Goal: Task Accomplishment & Management: Use online tool/utility

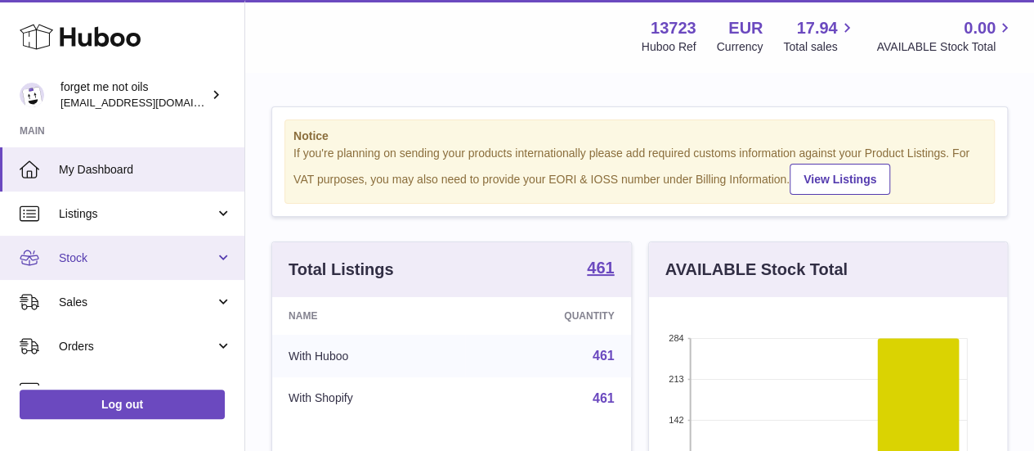
scroll to position [255, 365]
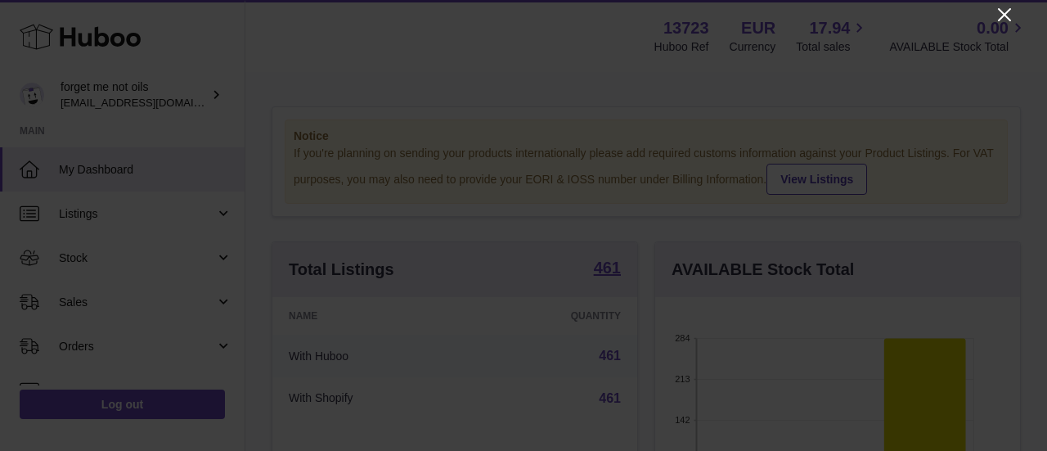
click at [1001, 17] on icon "Close" at bounding box center [1004, 14] width 13 height 13
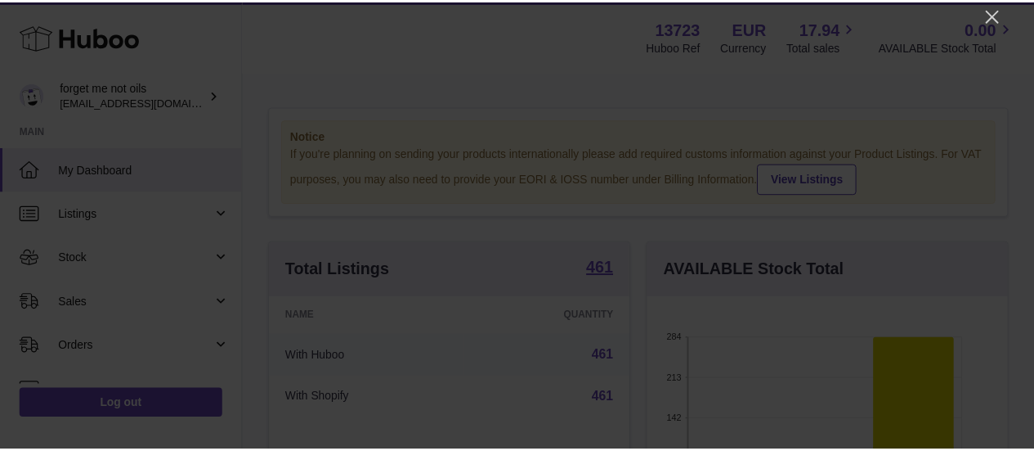
scroll to position [817408, 817303]
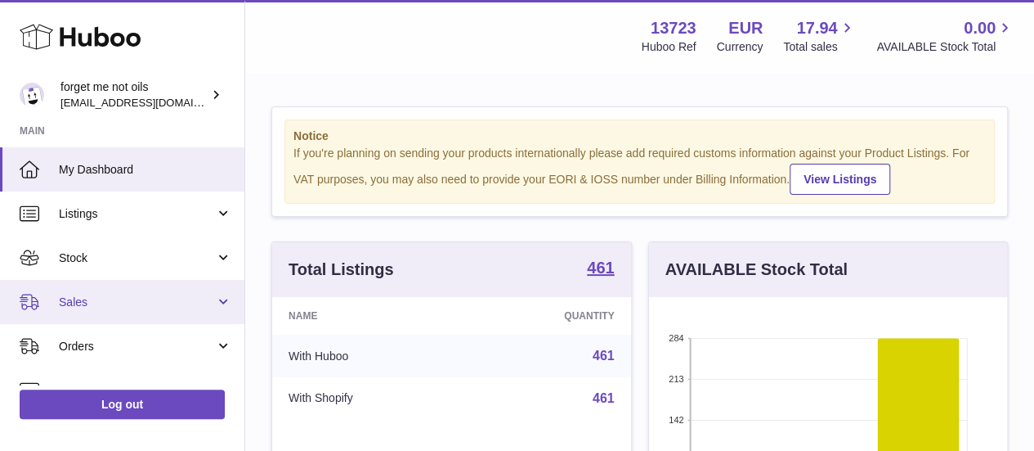
click at [132, 307] on span "Sales" at bounding box center [137, 302] width 156 height 16
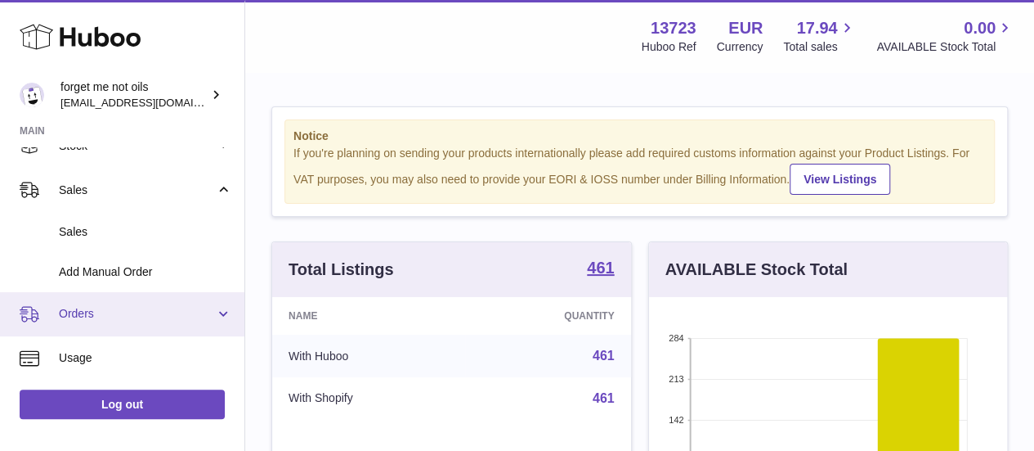
scroll to position [164, 0]
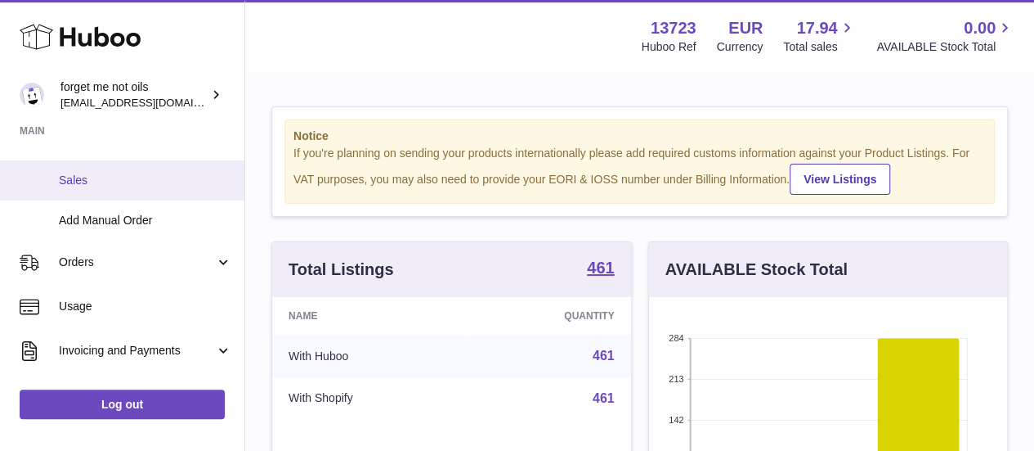
click at [123, 191] on link "Sales" at bounding box center [122, 180] width 244 height 40
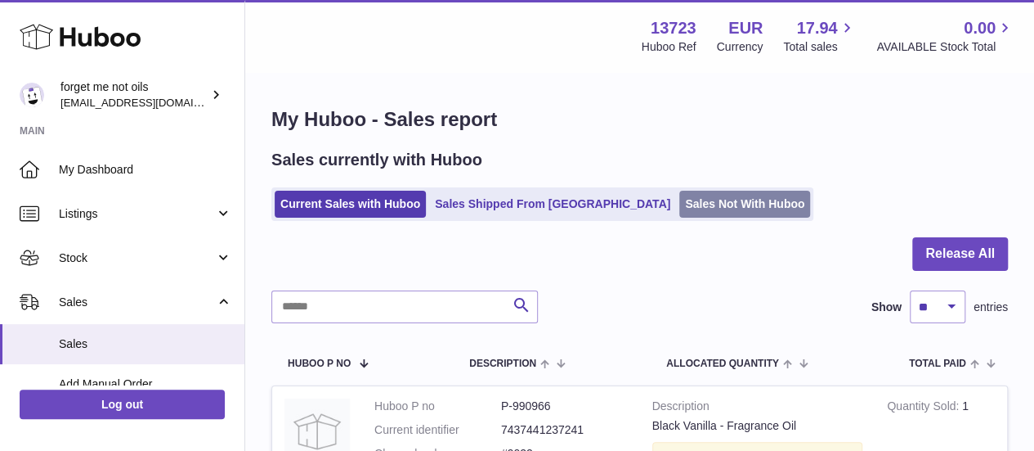
click at [712, 202] on link "Sales Not With Huboo" at bounding box center [744, 204] width 131 height 27
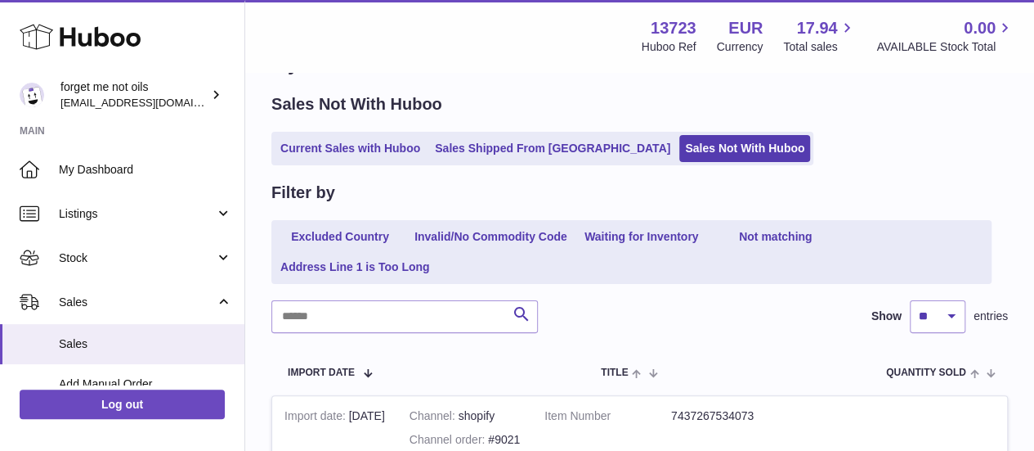
scroll to position [82, 0]
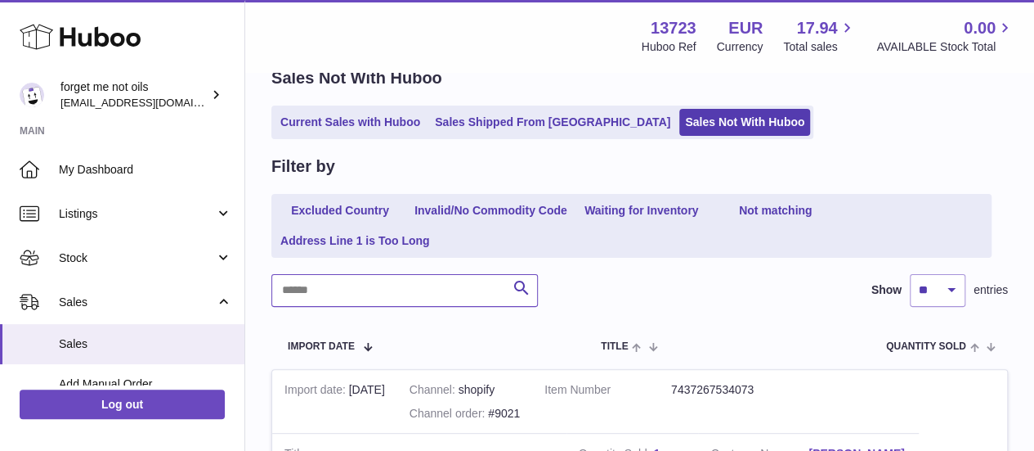
click at [463, 298] on input "text" at bounding box center [404, 290] width 267 height 33
type input "****"
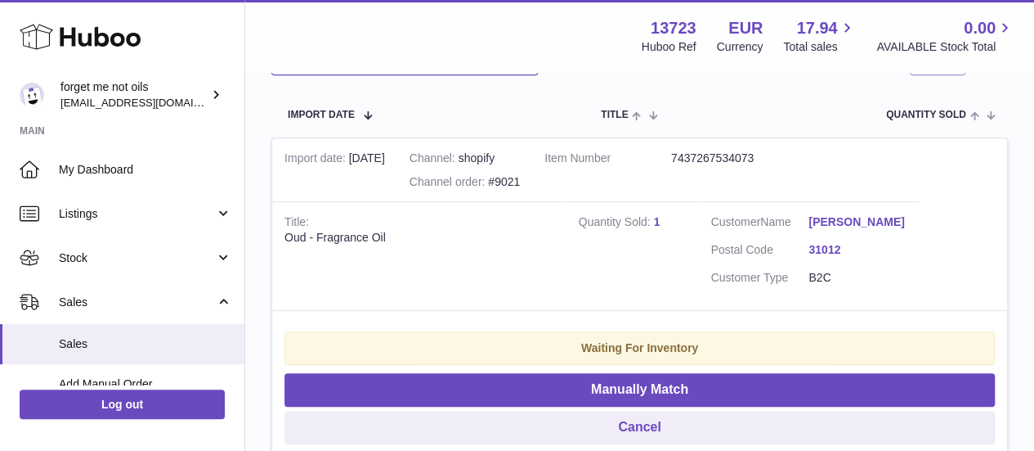
scroll to position [235, 0]
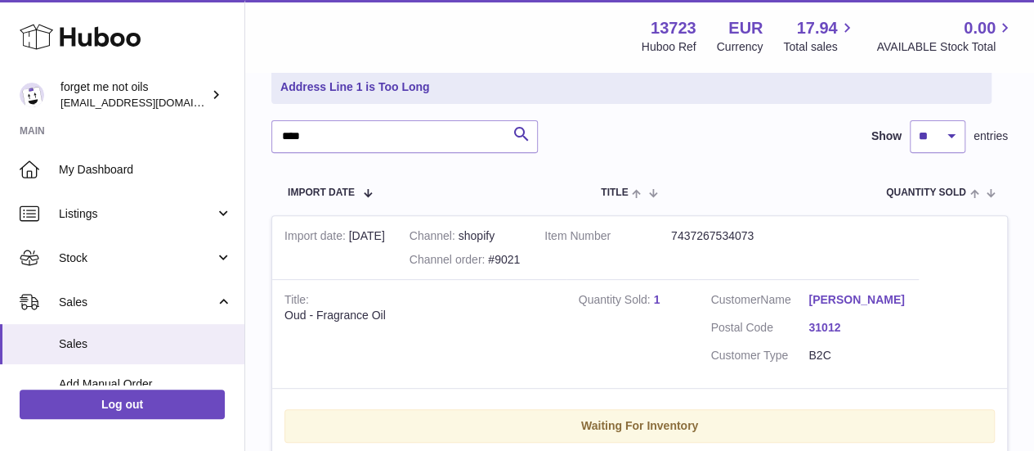
click at [752, 232] on dd "7437267534073" at bounding box center [734, 236] width 127 height 16
copy dd "7437267534073"
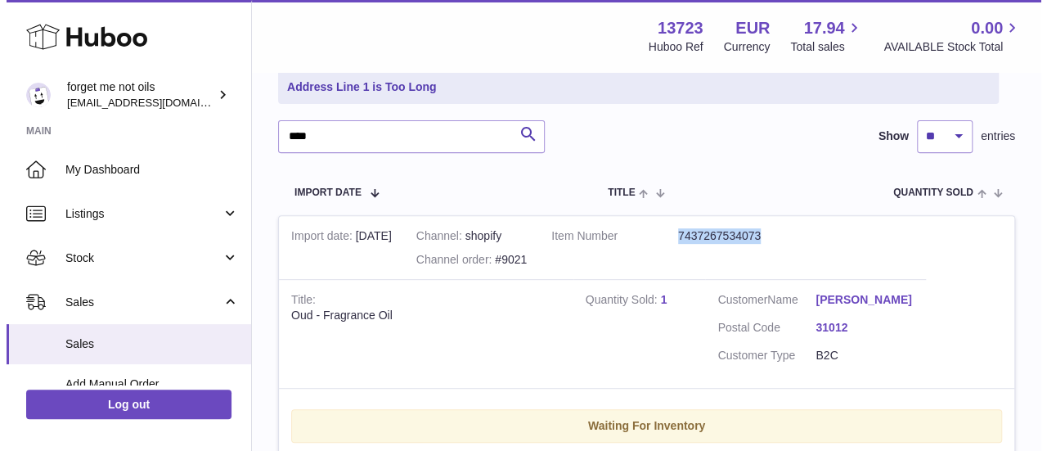
scroll to position [399, 0]
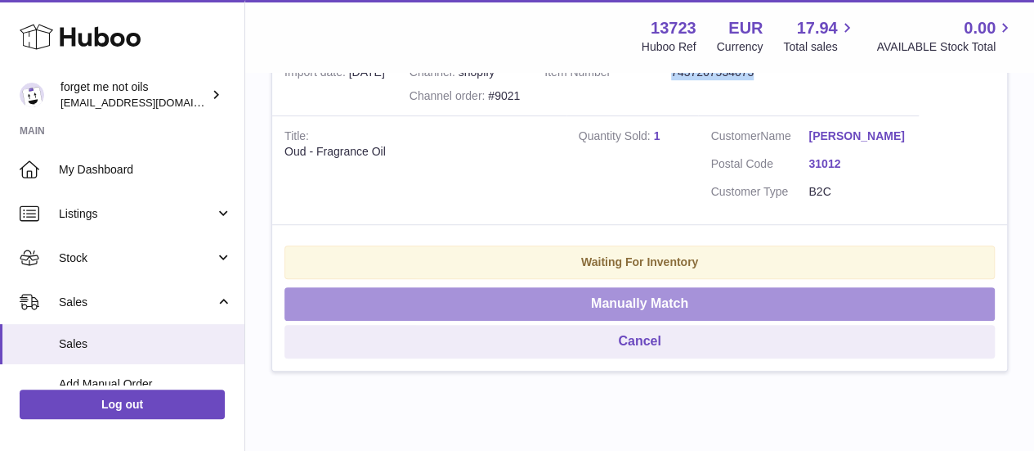
click at [596, 319] on button "Manually Match" at bounding box center [640, 304] width 711 height 34
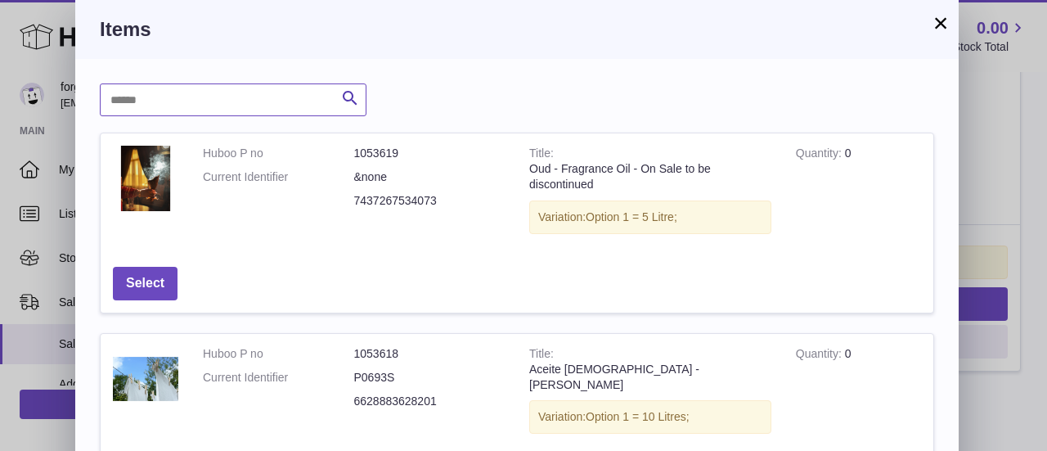
click at [318, 86] on input "text" at bounding box center [233, 99] width 267 height 33
paste input "**********"
type input "**********"
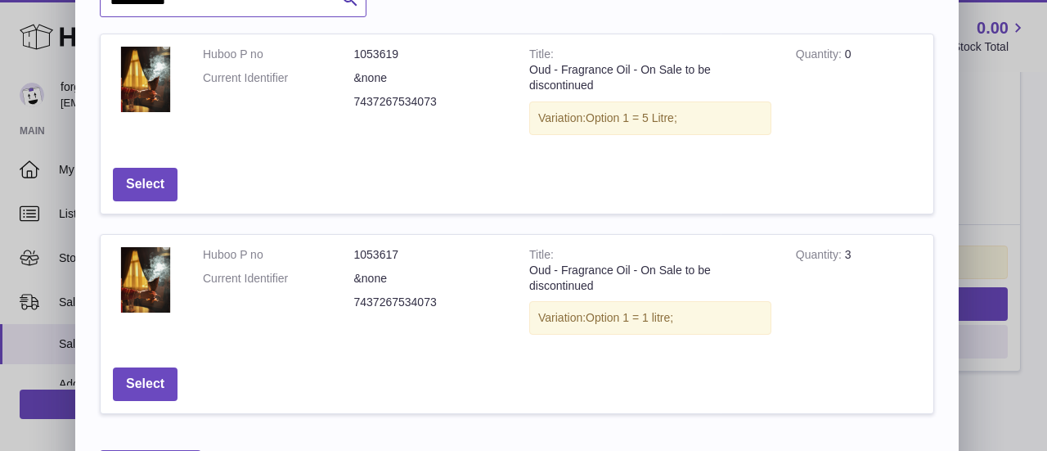
scroll to position [74, 0]
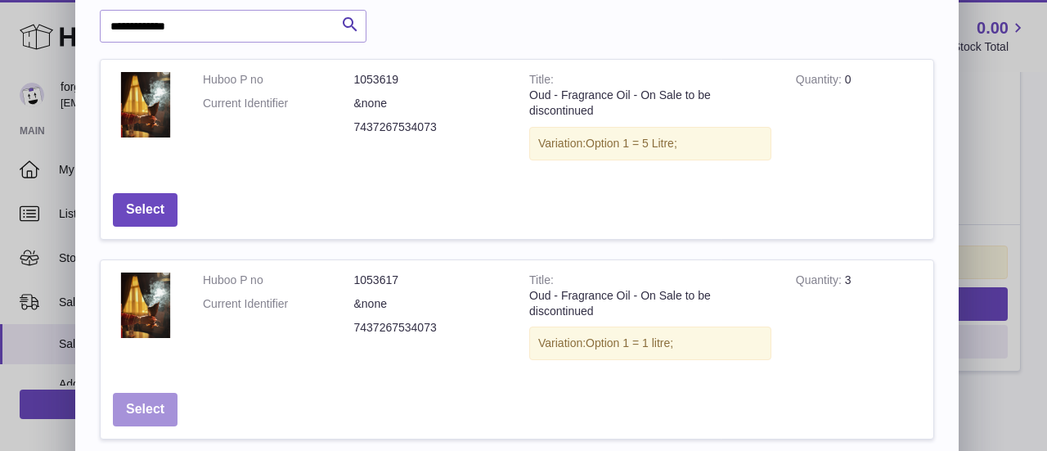
click at [137, 406] on button "Select" at bounding box center [145, 409] width 65 height 34
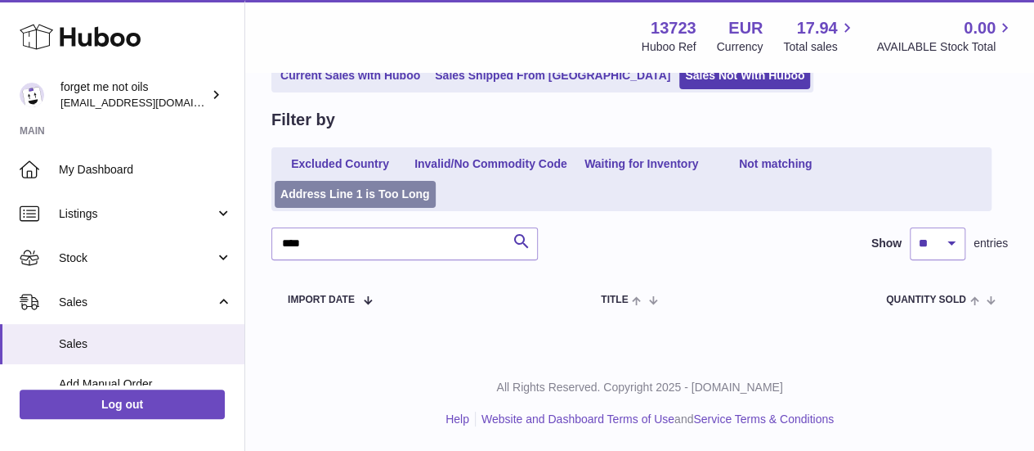
scroll to position [47, 0]
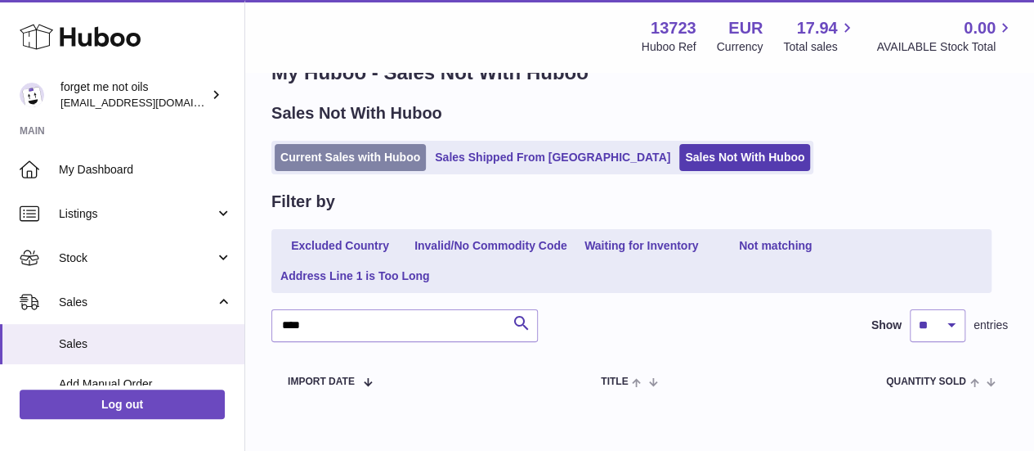
click at [351, 159] on link "Current Sales with Huboo" at bounding box center [350, 157] width 151 height 27
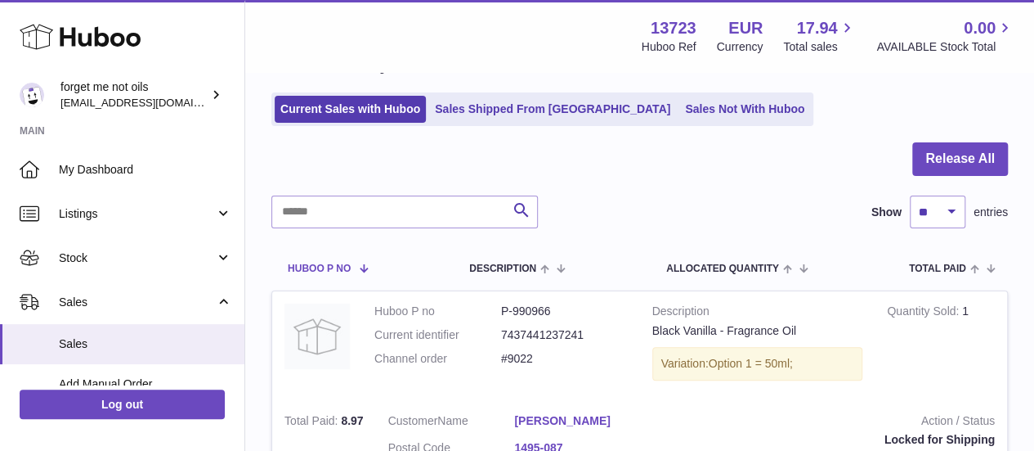
scroll to position [82, 0]
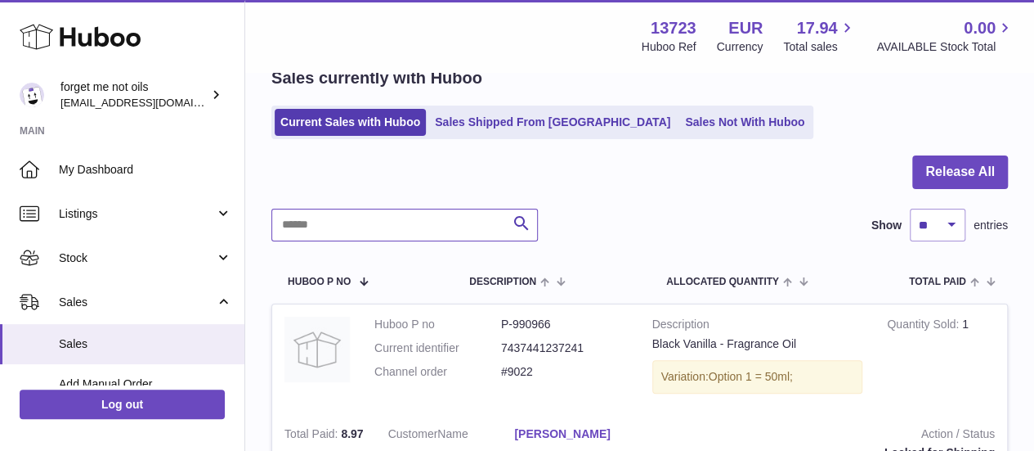
click at [361, 228] on input "text" at bounding box center [404, 225] width 267 height 33
type input "****"
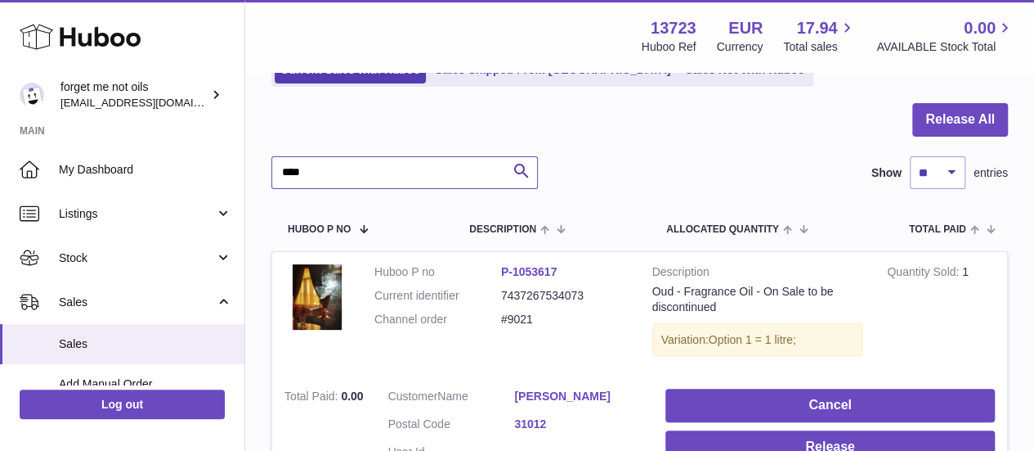
scroll to position [82, 0]
